Goal: Task Accomplishment & Management: Complete application form

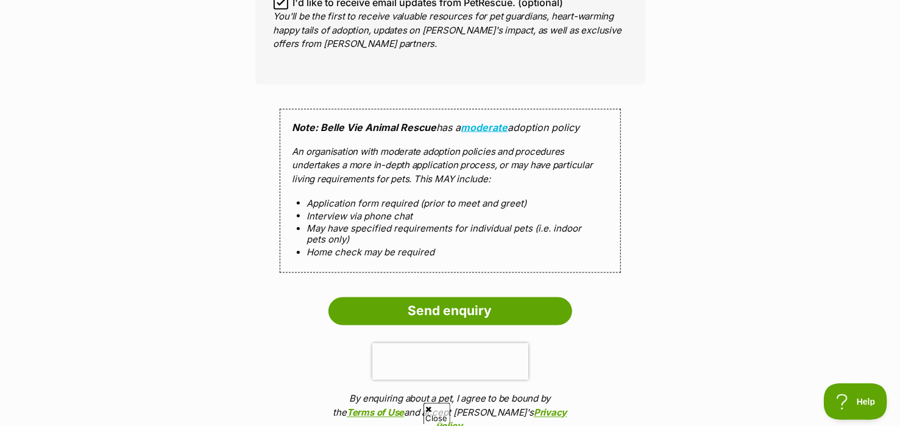
scroll to position [1092, 0]
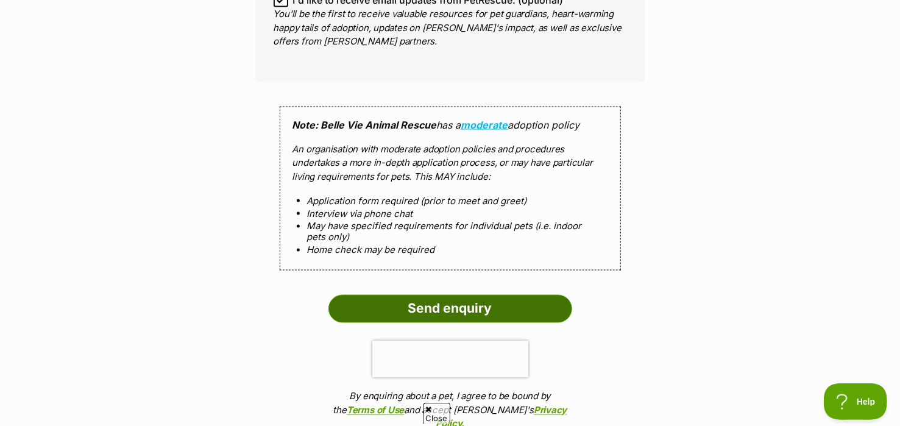
click at [458, 308] on input "Send enquiry" at bounding box center [451, 309] width 244 height 28
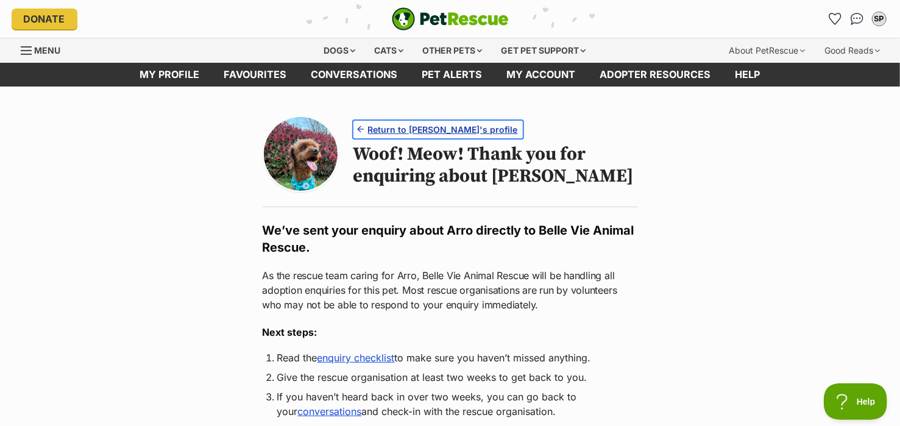
click at [444, 128] on span "Return to [PERSON_NAME]'s profile" at bounding box center [443, 129] width 150 height 13
